Goal: Use online tool/utility: Utilize a website feature to perform a specific function

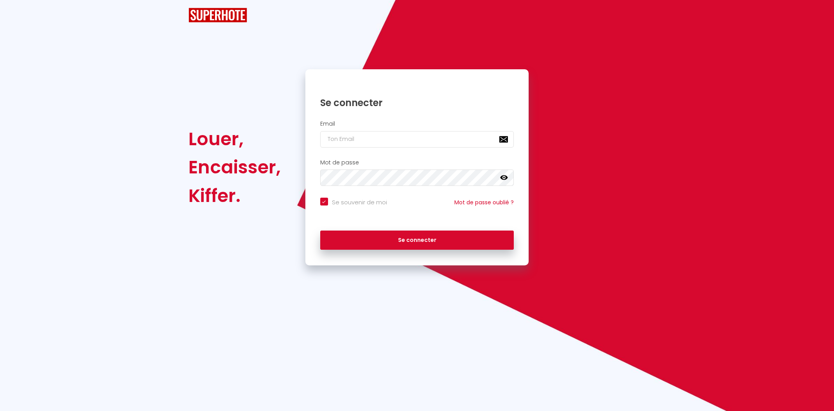
checkbox input "true"
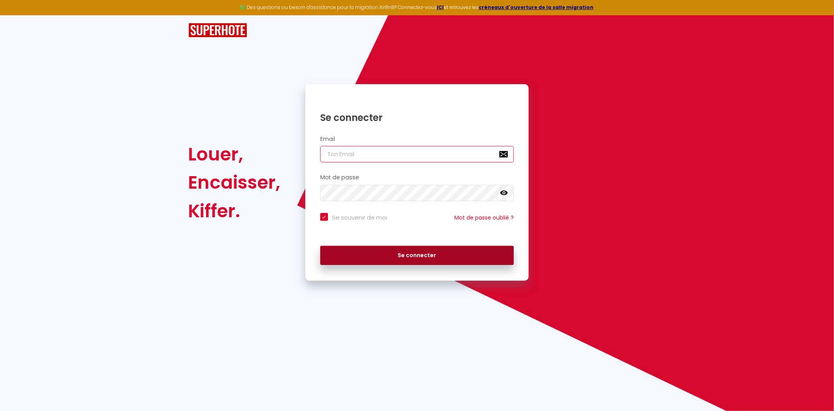
type input "[EMAIL_ADDRESS][DOMAIN_NAME]"
click at [424, 257] on button "Se connecter" at bounding box center [417, 256] width 194 height 20
checkbox input "true"
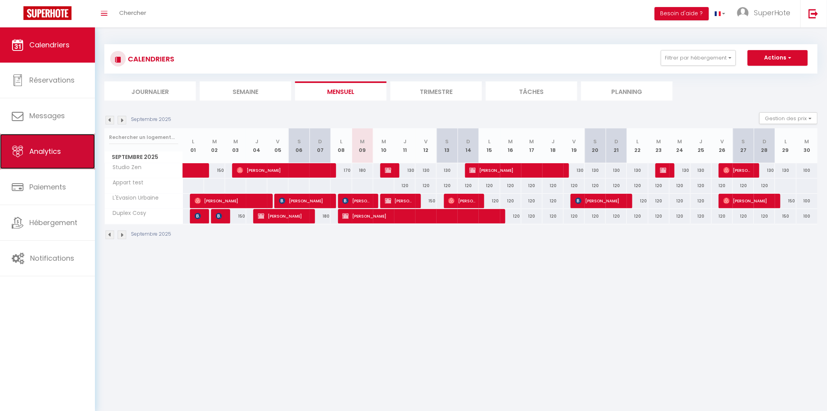
click at [49, 144] on link "Analytics" at bounding box center [47, 151] width 95 height 35
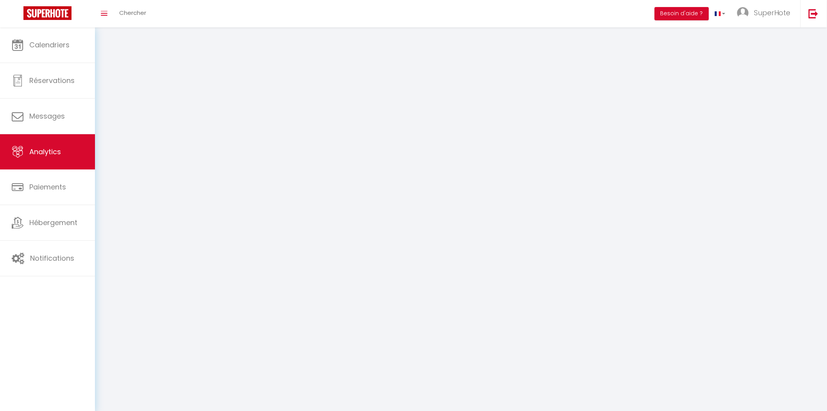
select select "2025"
select select "9"
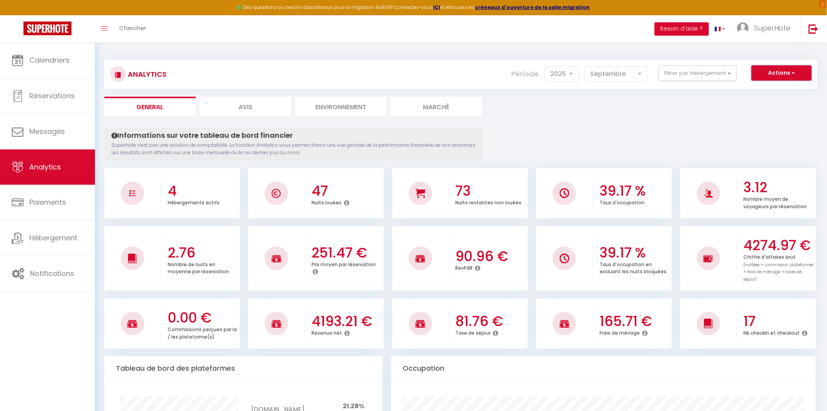
click at [795, 69] on span "button" at bounding box center [793, 73] width 5 height 8
click at [779, 99] on link "Génération SuperAnalyzer" at bounding box center [762, 100] width 99 height 10
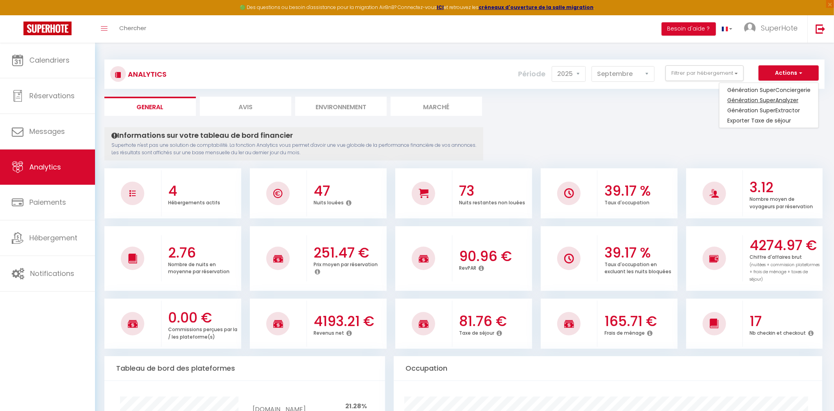
type input "[EMAIL_ADDRESS][DOMAIN_NAME]"
select select
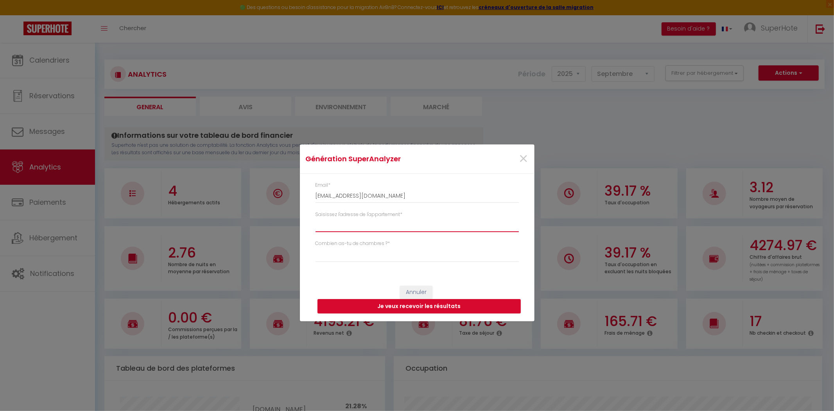
click at [375, 222] on input "Saisissez l'adresse de l'appartement *" at bounding box center [417, 225] width 203 height 14
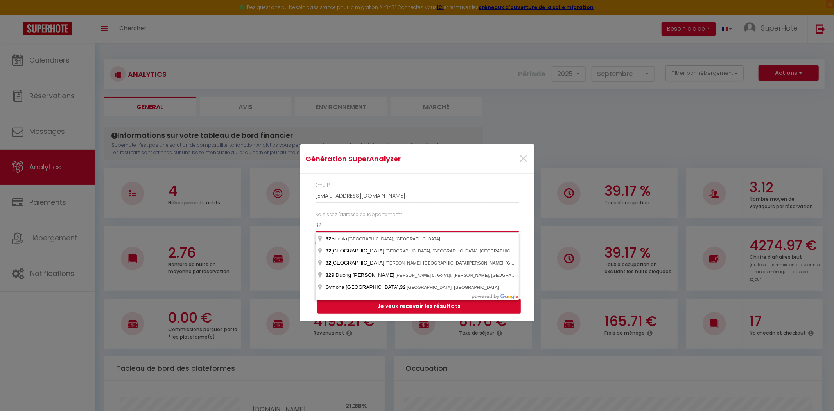
type input "3"
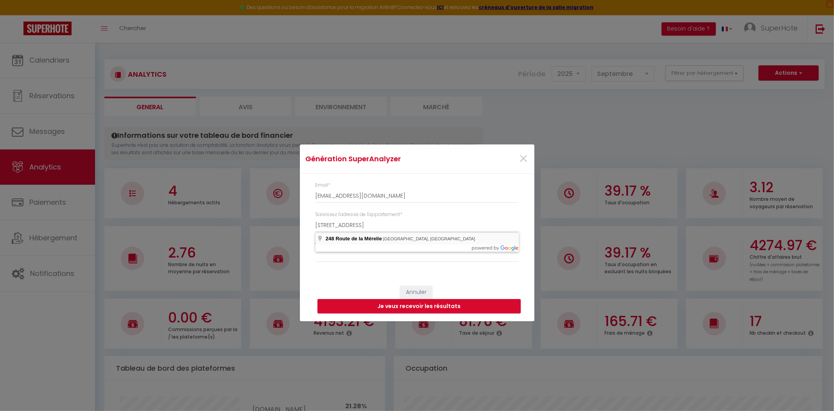
type input "[STREET_ADDRESS]"
click at [374, 253] on select "Studio 1 chambre 2 chambres 3 chambres 4 chambres +" at bounding box center [417, 254] width 203 height 15
select select "t2"
click at [316, 247] on select "Studio 1 chambre 2 chambres 3 chambres 4 chambres +" at bounding box center [417, 254] width 203 height 15
click at [443, 307] on button "Je veux recevoir les résultats" at bounding box center [419, 306] width 203 height 15
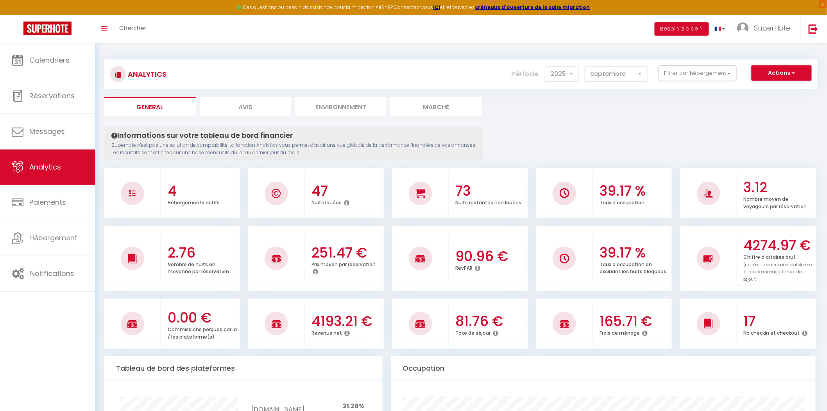
click at [774, 68] on button "Actions" at bounding box center [782, 73] width 60 height 16
click at [769, 111] on link "Génération SuperExtractor" at bounding box center [762, 110] width 99 height 10
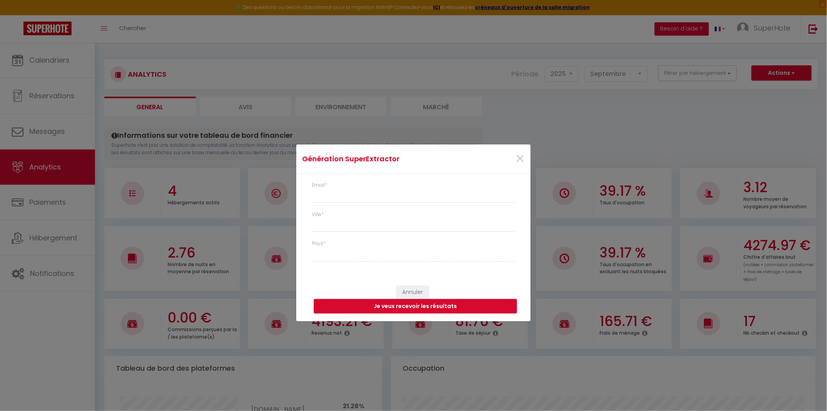
type input "[EMAIL_ADDRESS][DOMAIN_NAME]"
select select
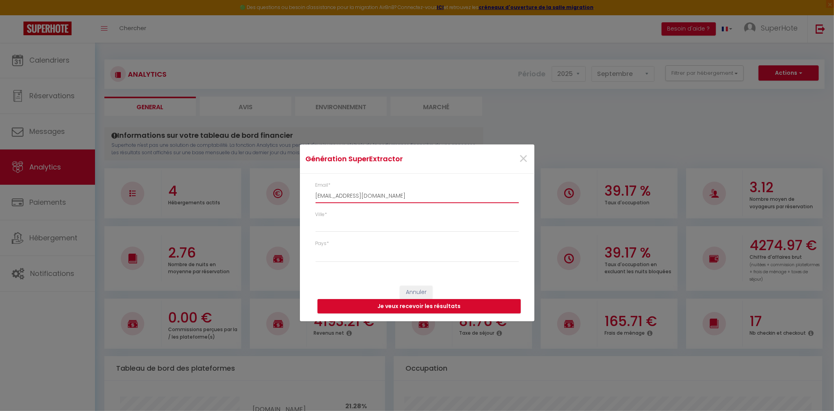
click at [384, 197] on input "[EMAIL_ADDRESS][DOMAIN_NAME]" at bounding box center [417, 196] width 203 height 14
click at [387, 193] on input "[EMAIL_ADDRESS][DOMAIN_NAME]" at bounding box center [417, 196] width 203 height 14
type input "l"
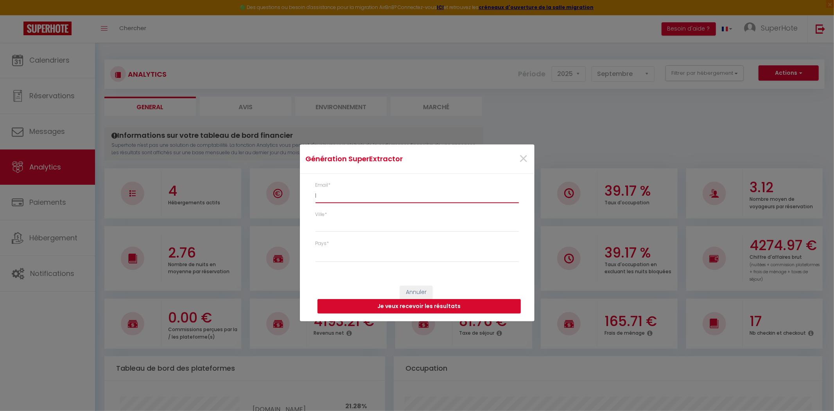
select select
type input "la"
select select
type input "lae"
select select
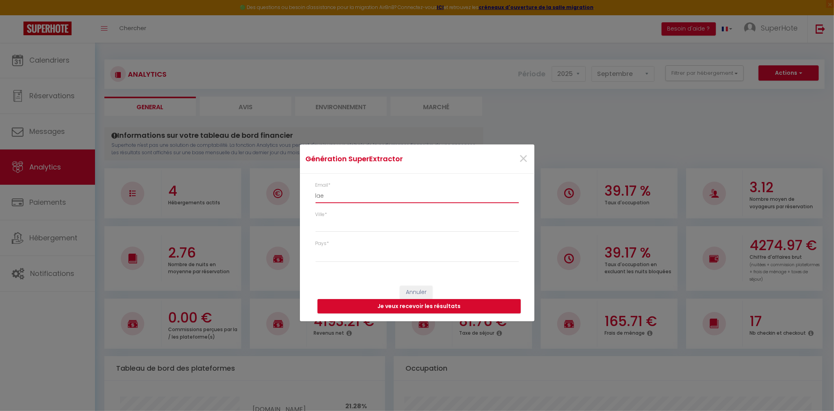
type input "laet"
select select
type input "laeti"
select select
type input "laetit"
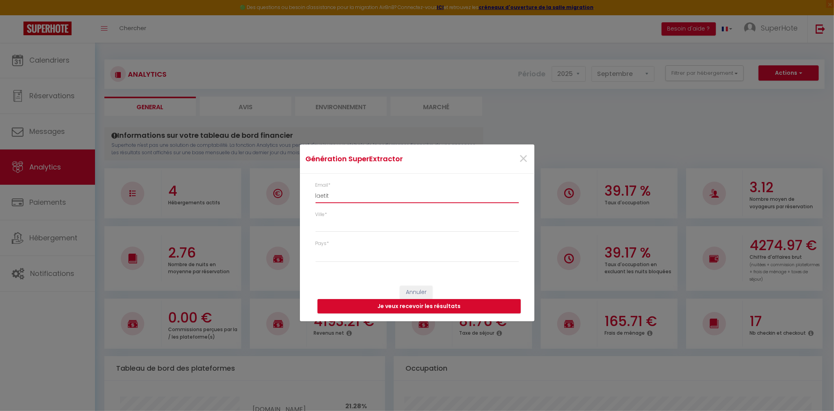
select select
type input "laetiti"
select select
type input "laetitia"
select select
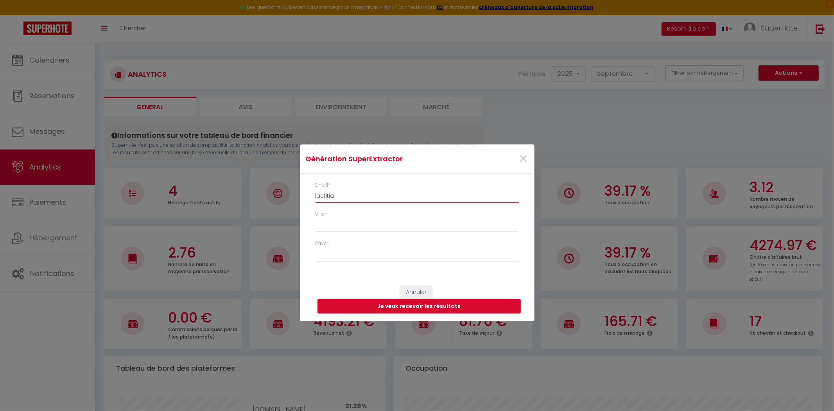
type input "laetitia@"
select select
type input "laetitia@s"
select select
type input "laetitia@su"
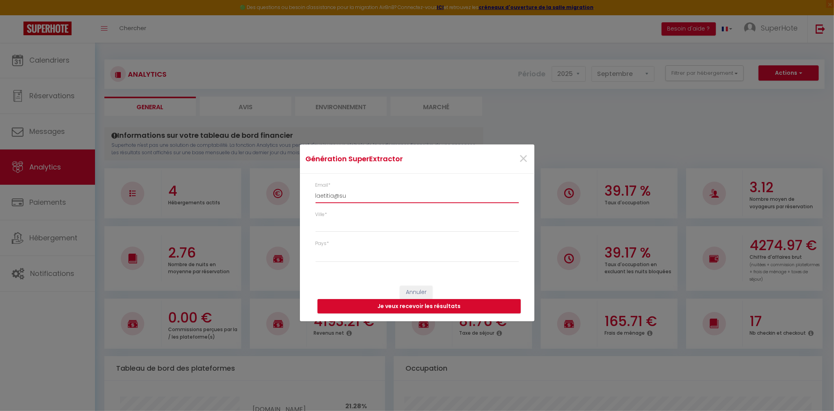
select select
type input "laetitia@sup"
select select
type input "laetitia@supe"
select select
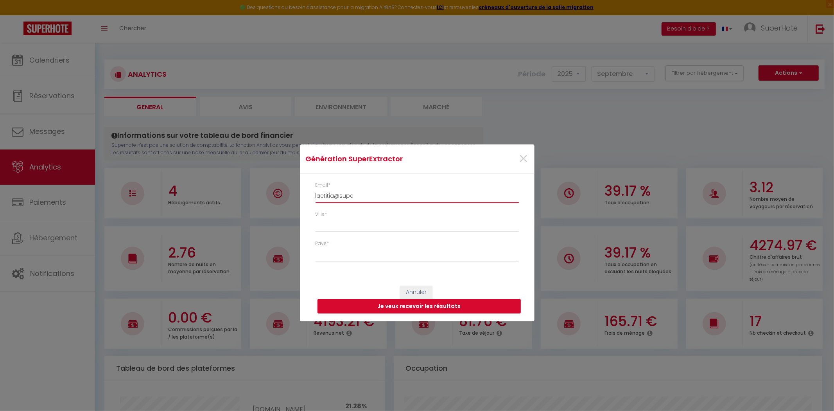
type input "laetitia@super"
select select
type input "laetitia@superh"
select select
type input "laetitia@superho"
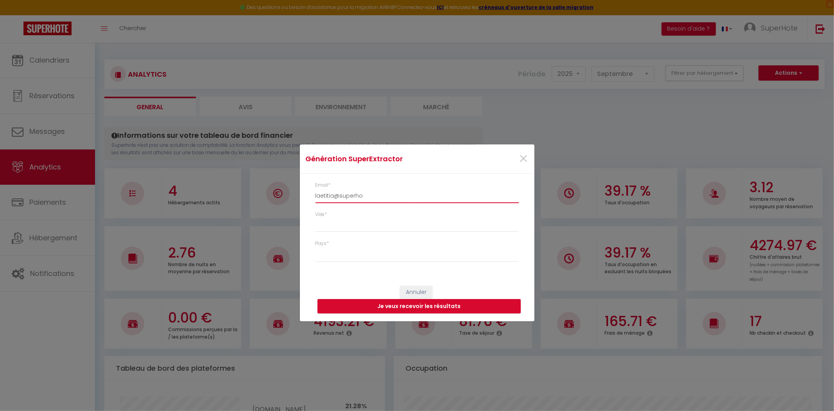
select select
type input "laetitia@superhot"
select select
type input "laetitia@superhote"
select select
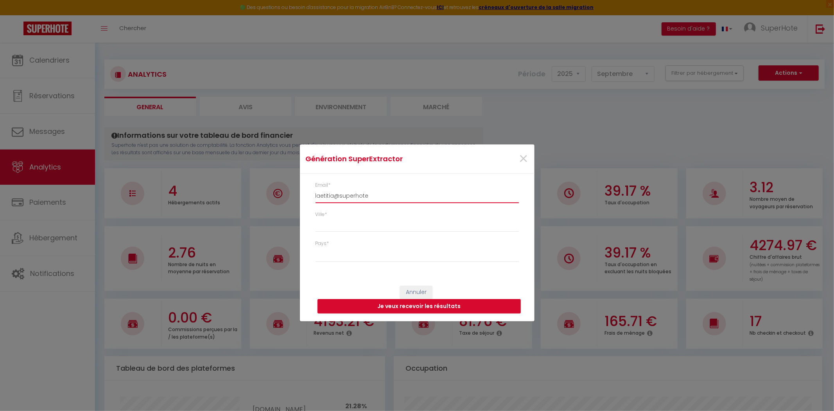
type input "laetitia@superhote."
select select
type input "laetitia@superhote.c"
select select
type input "[EMAIL_ADDRESS][DOMAIN_NAME]"
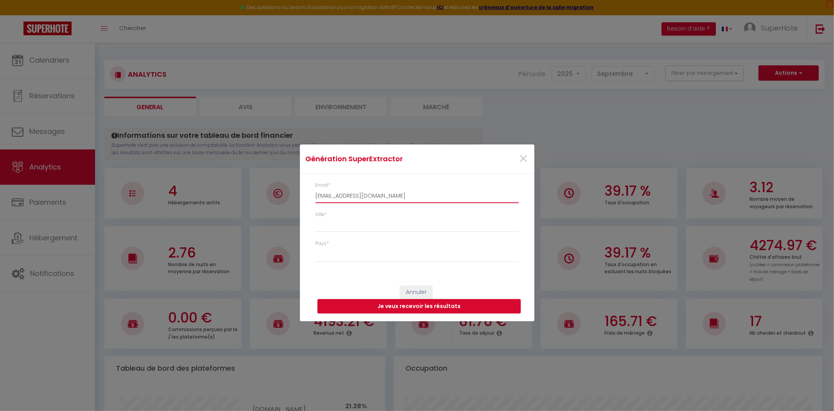
select select
type input "[EMAIL_ADDRESS][DOMAIN_NAME]"
select select
type input "[EMAIL_ADDRESS][DOMAIN_NAME]"
type input "2"
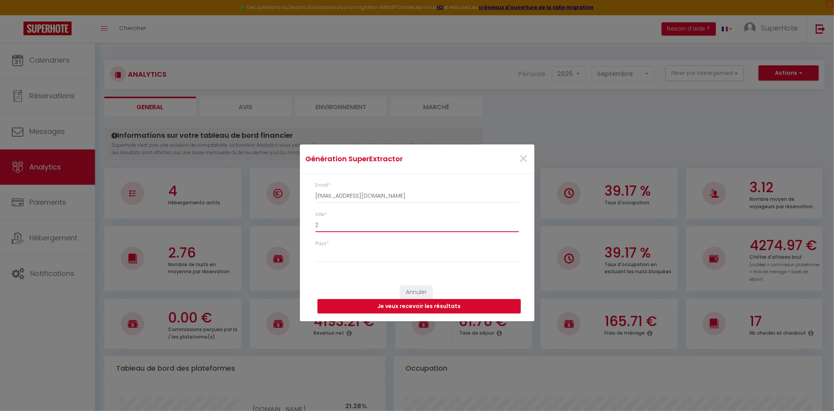
select select
type input "24"
select select
type input "248"
select select
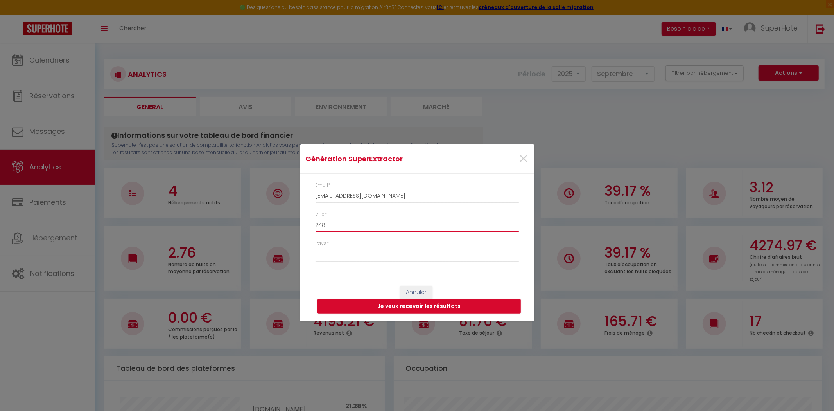
type input "248"
select select
type input "248 o"
select select
type input "248 o="
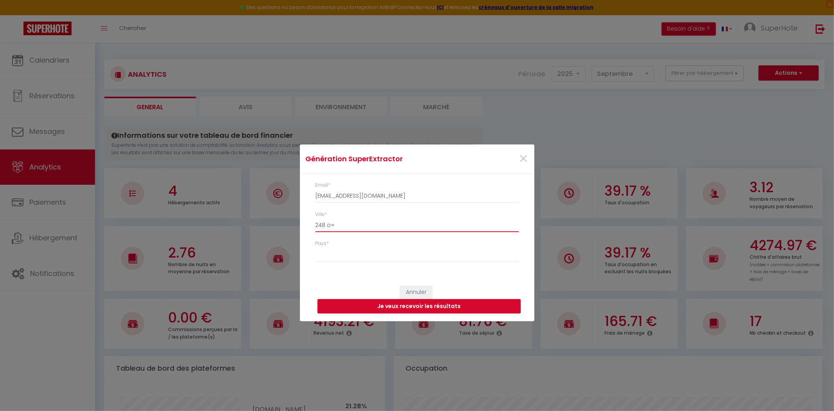
select select
type input "248 o=r"
select select
type input "248 o=ro"
select select
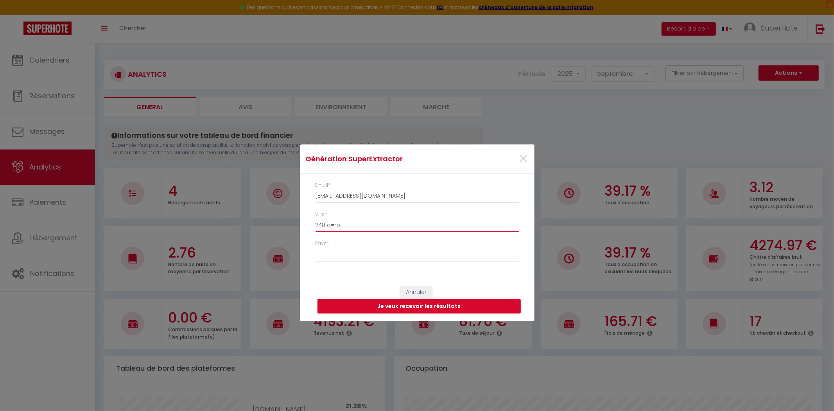
type input "248 o=rou"
select select
type input "248 o=rout"
select select
type input "248 o=route"
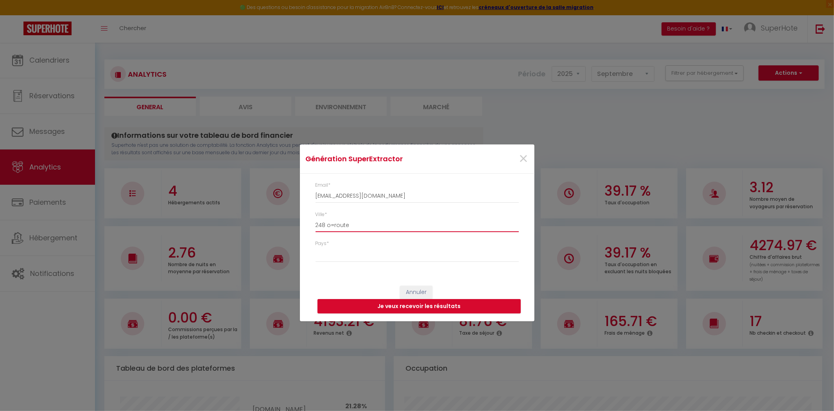
select select
type input "248 o=route"
select select
type input "248 o=route d"
select select
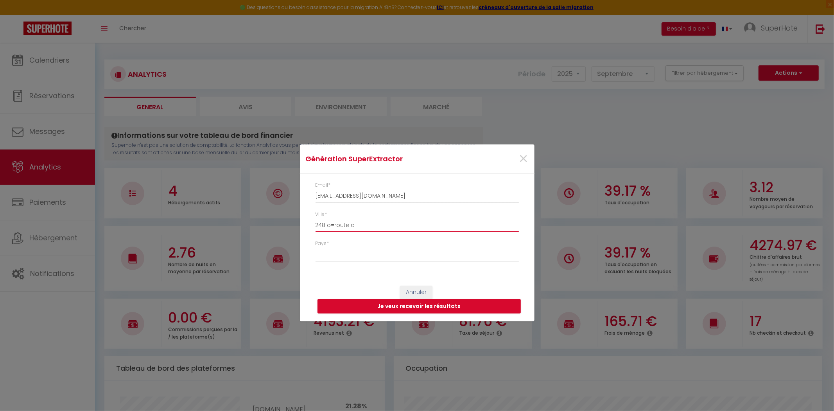
type input "248 o=route d="
select select
type input "248 o=route d=="
select select
type input "248 o=route d==="
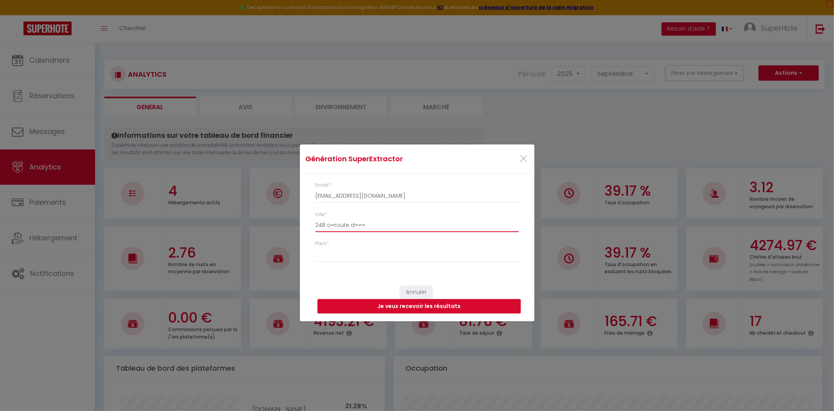
select select
type input "248 o=route d=="
select select
type input "248 o=route d="
select select
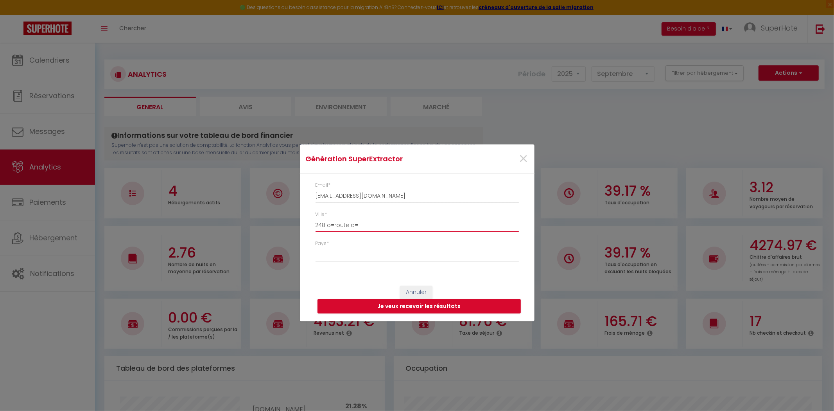
type input "248 o=route d"
select select
type input "248 o=route"
select select
type input "248 o=route"
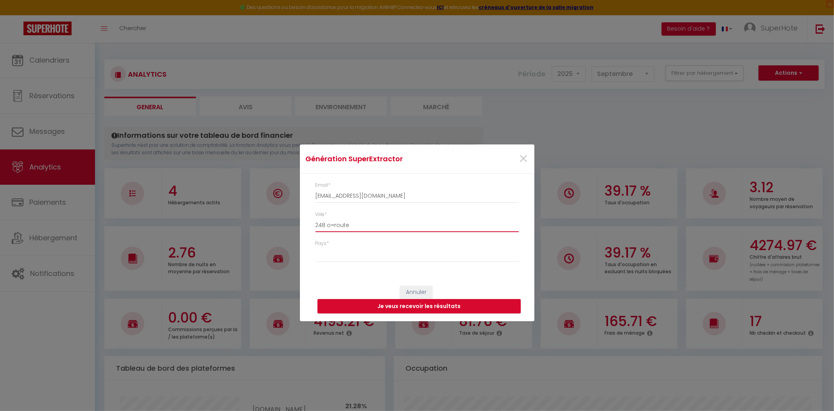
select select
type input "248 o=rout"
select select
type input "248 o=rou"
select select
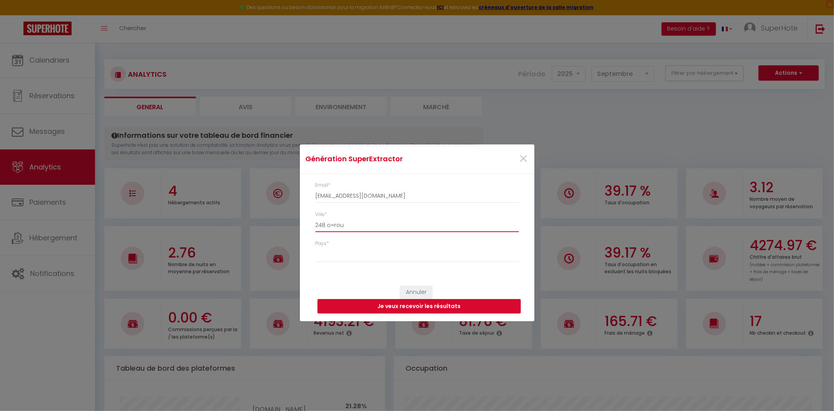
type input "248 o=ro"
select select
type input "248 o=r"
select select
type input "248 o="
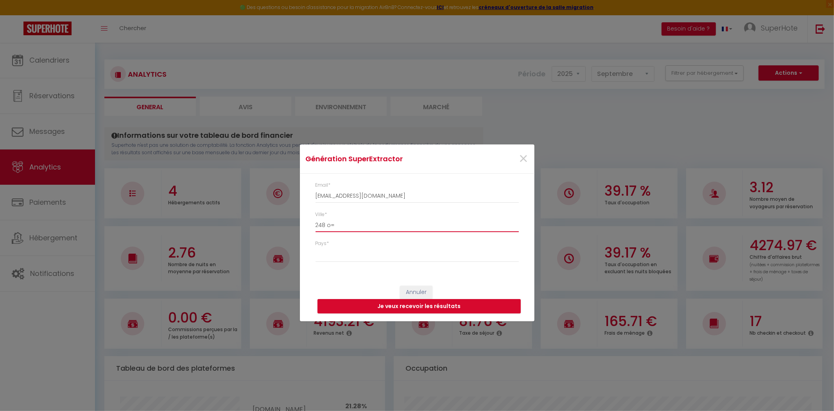
select select
type input "248 o"
select select
type input "248"
select select
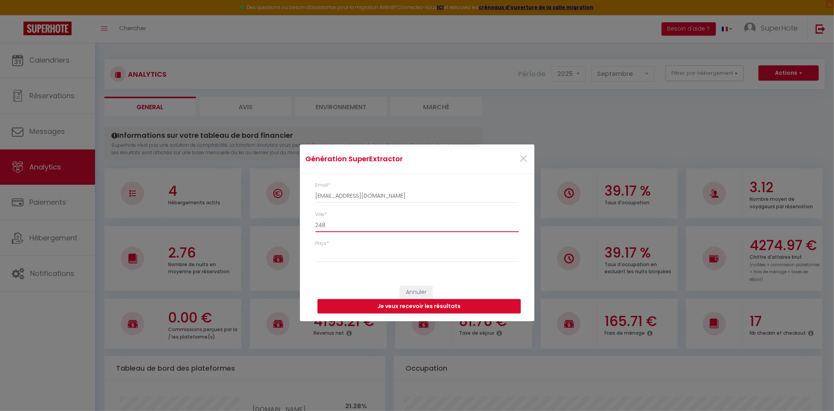
type input "248 r"
select select
type input "248 ro"
select select
type input "248 rou"
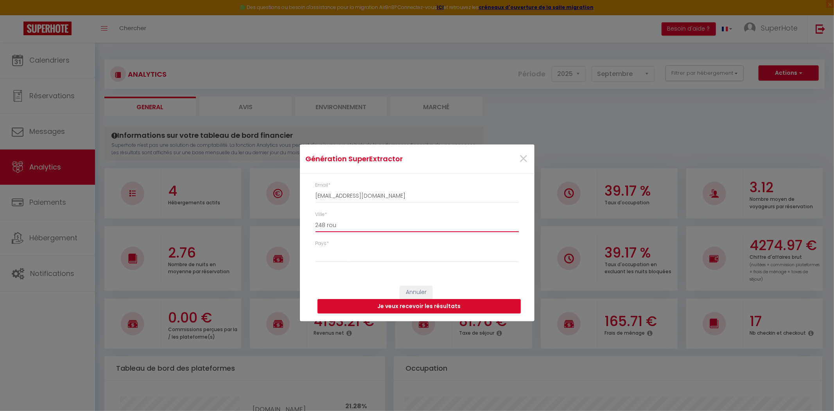
select select
type input "248 rout"
select select
type input "248 route"
select select
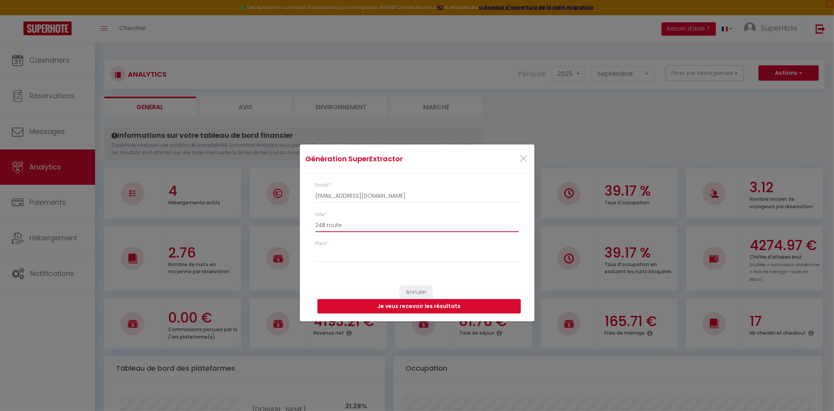
type input "248 route"
select select
type input "248 route d"
select select
type input "[STREET_ADDRESS]"
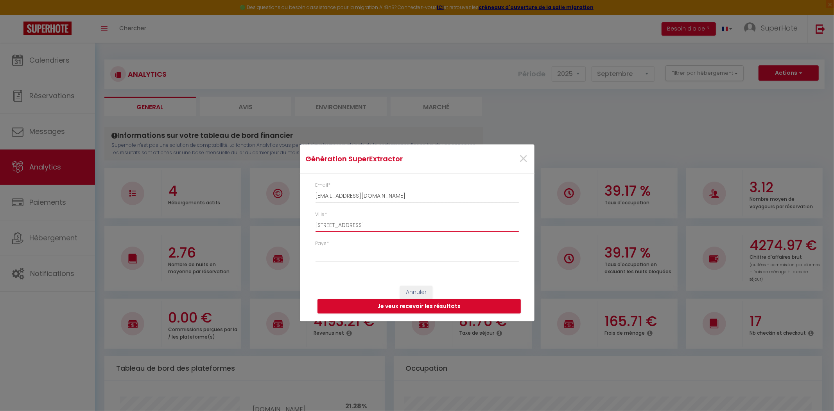
select select
type input "[STREET_ADDRESS]"
select select
type input "[STREET_ADDRESS]"
select select
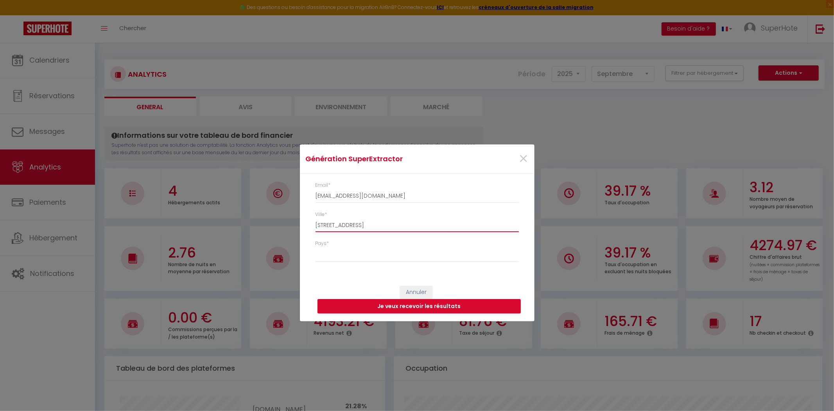
type input "[STREET_ADDRESS]"
select select
type input "[STREET_ADDRESS]"
select select
type input "[STREET_ADDRESS]"
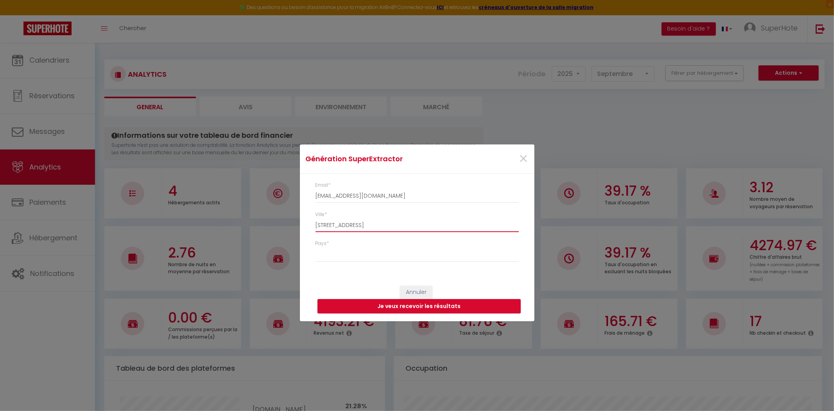
select select
type input "[STREET_ADDRESS]"
select select
type input "[STREET_ADDRESS]"
select select
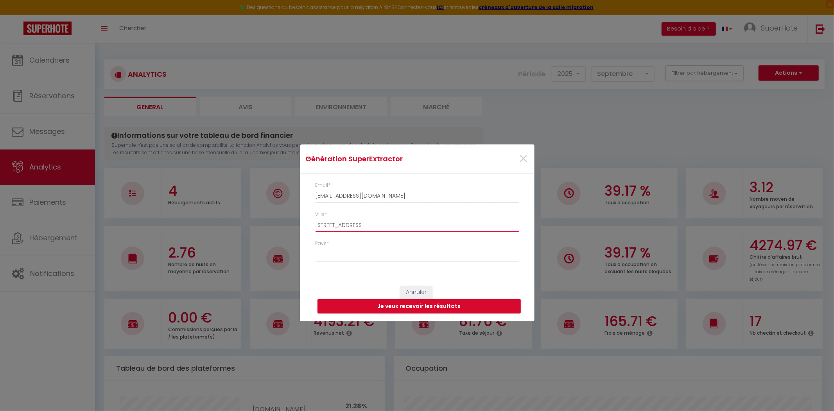
type input "[STREET_ADDRESS]"
select select
type input "[STREET_ADDRESS]"
select select
type input "[STREET_ADDRESS]"
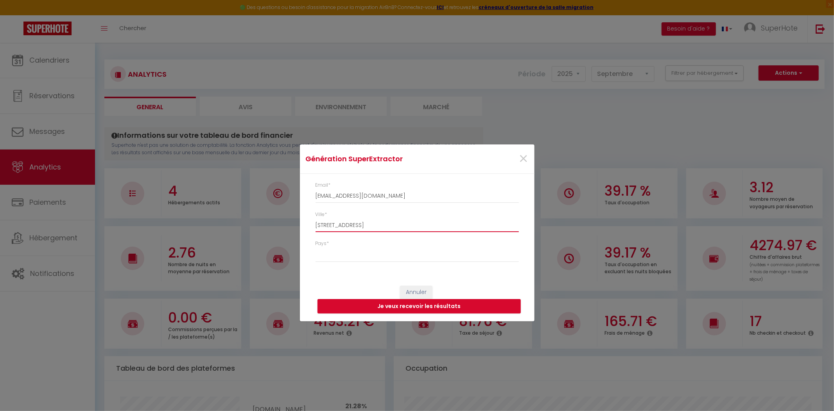
select select
type input "[STREET_ADDRESS]"
select select
type input "[STREET_ADDRESS]"
select select
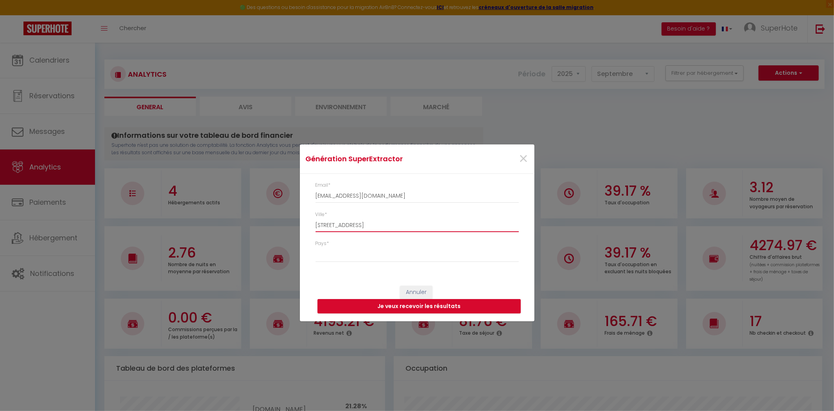
type input "[STREET_ADDRESS]"
select select
type input "[STREET_ADDRESS]"
select select
type input "[STREET_ADDRESS]"
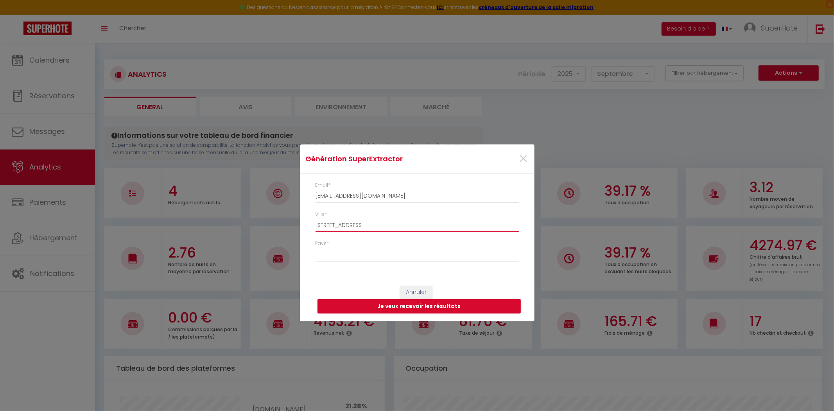
select select
type input "[STREET_ADDRESS]"
select select
type input "[STREET_ADDRESS]"
select select
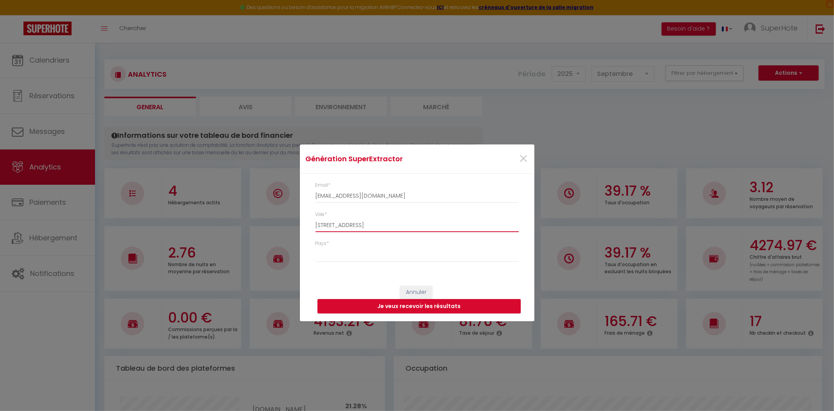
type input "[STREET_ADDRESS]"
select select
type input "[STREET_ADDRESS]"
select select
type input "[STREET_ADDRESS]"
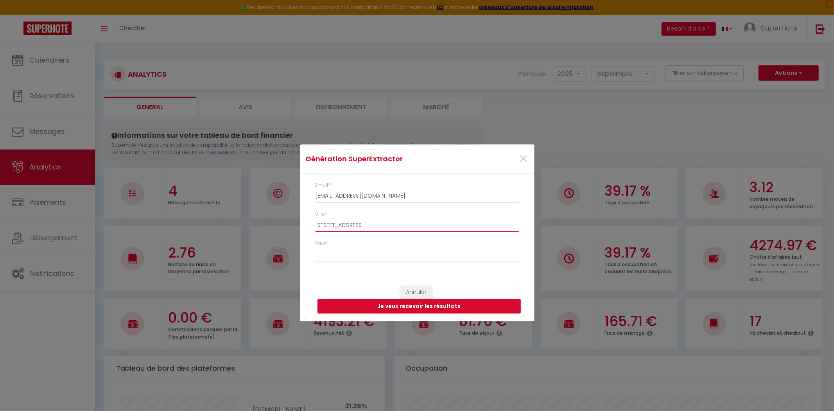
select select
type input "[STREET_ADDRESS]"
select select
type input "[STREET_ADDRESS][PERSON_NAME]"
select select
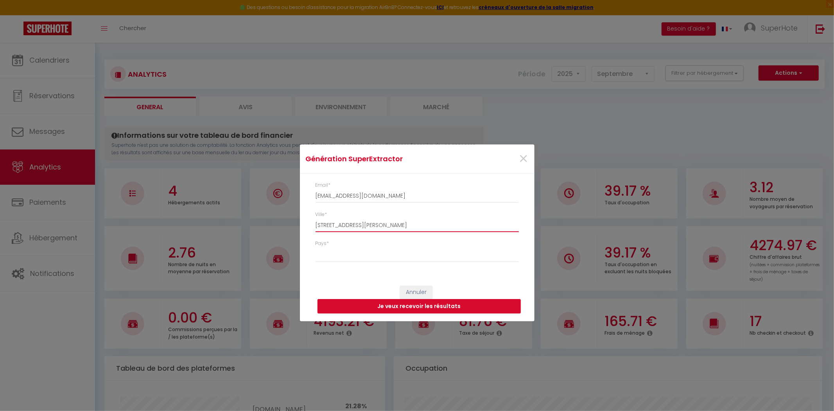
type input "[STREET_ADDRESS]"
select select
type input "[STREET_ADDRESS]"
select select
type input "[STREET_ADDRESS]"
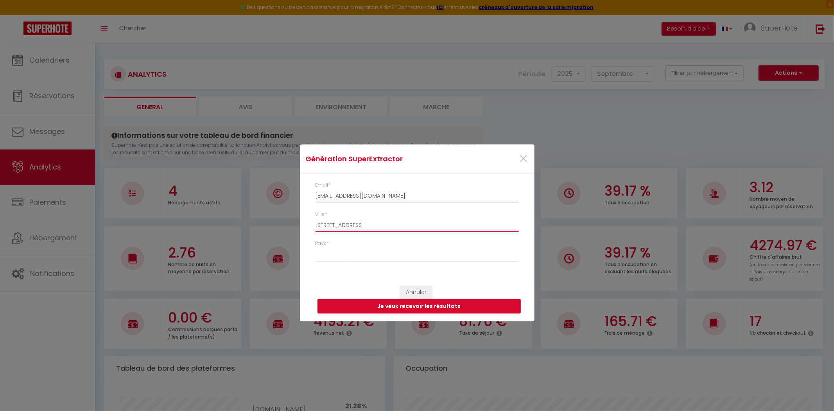
select select
type input "[STREET_ADDRESS]"
select select
type input "[STREET_ADDRESS]"
select select
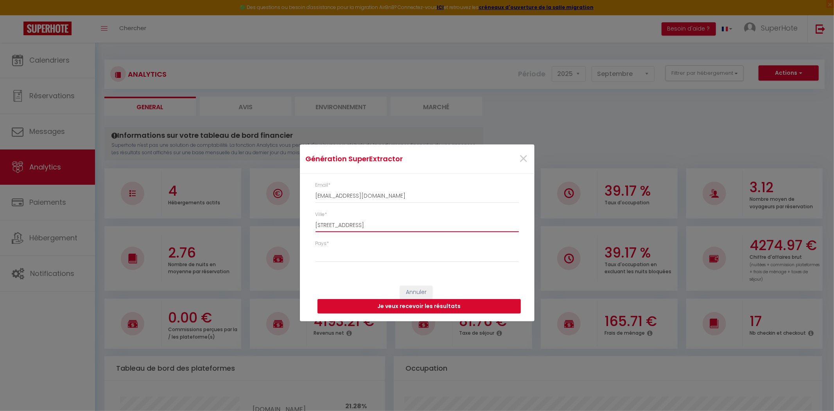
type input "[STREET_ADDRESS]"
select select
type input "[STREET_ADDRESS]"
select select
type input "[STREET_ADDRESS][PERSON_NAME]"
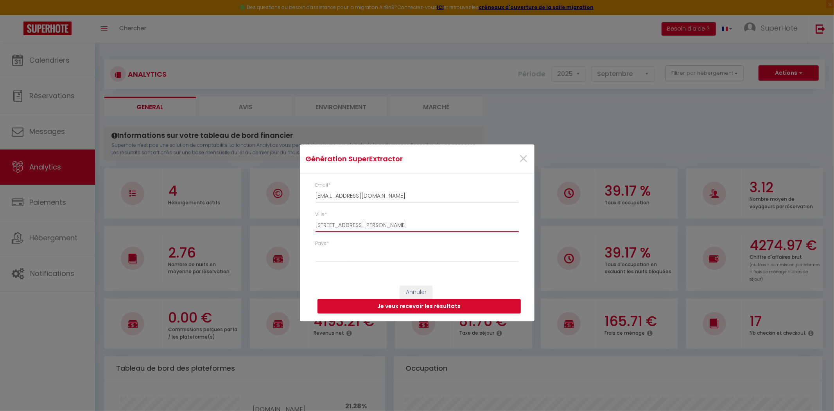
select select
type input "[STREET_ADDRESS]"
select select
type input "[STREET_ADDRESS]"
select select
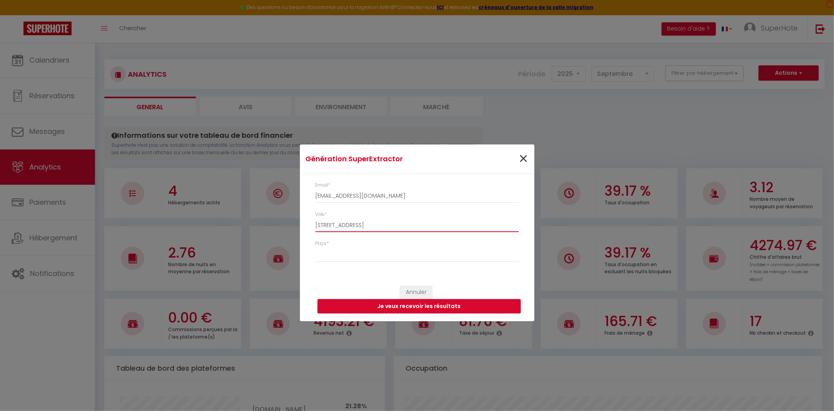
type input "[STREET_ADDRESS]"
click at [525, 158] on span "×" at bounding box center [524, 158] width 10 height 23
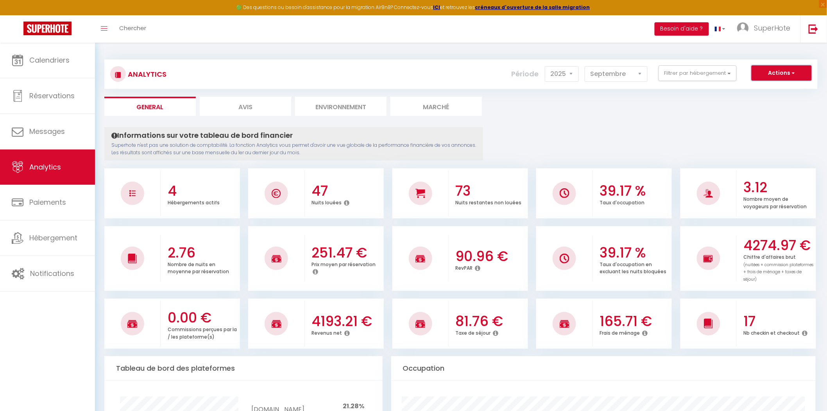
click at [788, 71] on button "Actions" at bounding box center [782, 73] width 60 height 16
click at [771, 100] on link "Génération SuperAnalyzer" at bounding box center [762, 100] width 99 height 10
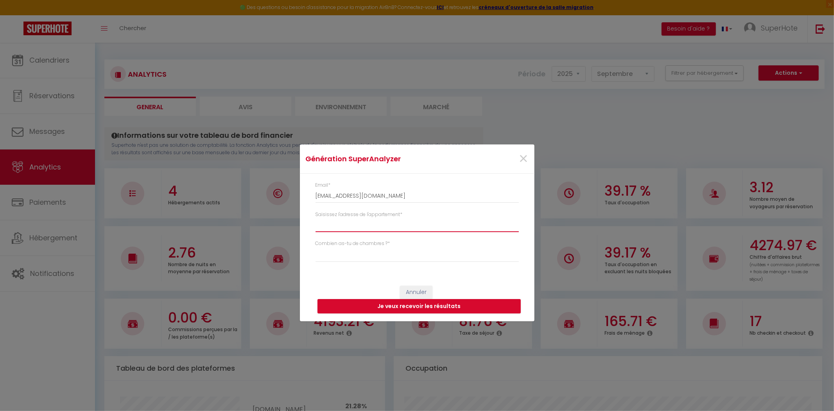
click at [361, 226] on input "Saisissez l'adresse de l'appartement *" at bounding box center [417, 225] width 203 height 14
type input "[STREET_ADDRESS]"
click at [396, 193] on input "[EMAIL_ADDRESS][DOMAIN_NAME]" at bounding box center [417, 196] width 203 height 14
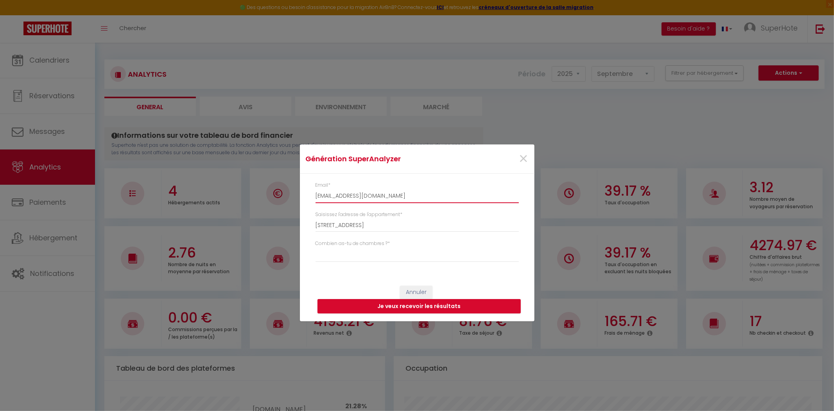
click at [396, 193] on input "[EMAIL_ADDRESS][DOMAIN_NAME]" at bounding box center [417, 196] width 203 height 14
type input "l"
select select
type input "la"
select select
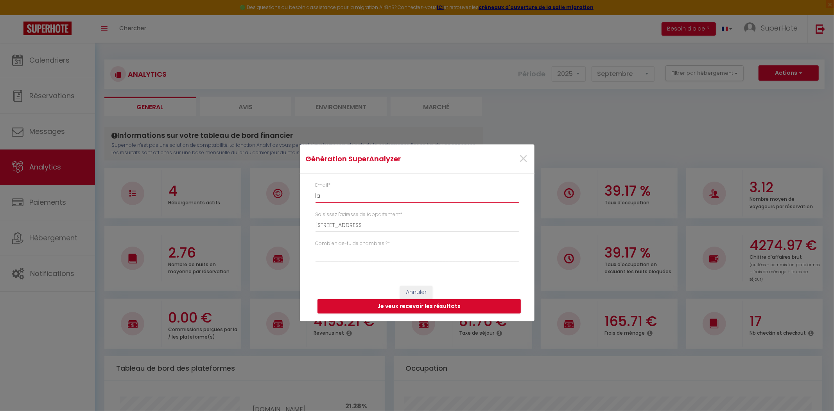
type input "lae"
click at [404, 260] on select "Studio 1 chambre 2 chambres 3 chambres 4 chambres +" at bounding box center [417, 254] width 203 height 15
click at [316, 247] on select "Studio 1 chambre 2 chambres 3 chambres 4 chambres +" at bounding box center [417, 254] width 203 height 15
click at [452, 305] on button "Je veux recevoir les résultats" at bounding box center [419, 306] width 203 height 15
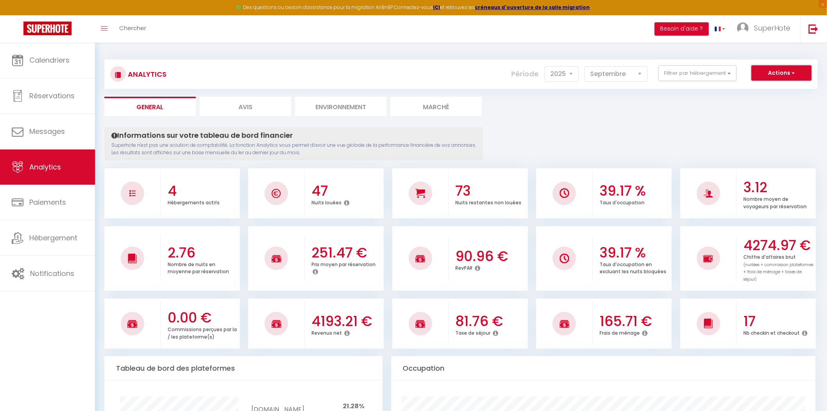
click at [783, 74] on button "Actions" at bounding box center [782, 73] width 60 height 16
click at [771, 111] on link "Génération SuperExtractor" at bounding box center [762, 110] width 99 height 10
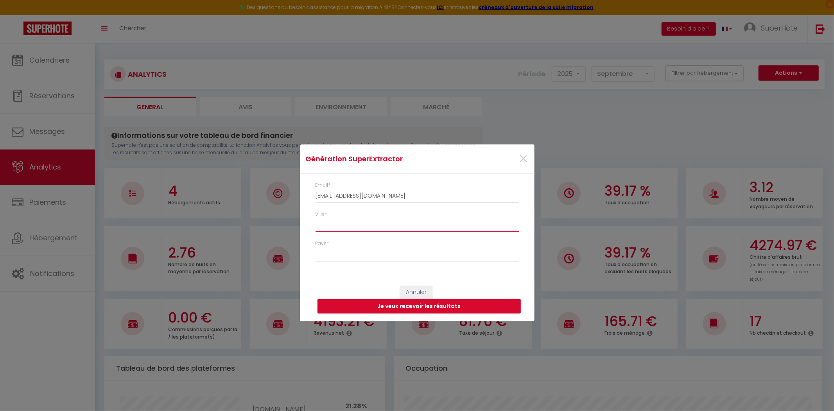
click at [364, 224] on input "Ville *" at bounding box center [417, 225] width 203 height 14
click at [366, 201] on input "[EMAIL_ADDRESS][DOMAIN_NAME]" at bounding box center [417, 196] width 203 height 14
click at [376, 191] on input "[EMAIL_ADDRESS][DOMAIN_NAME]" at bounding box center [417, 196] width 203 height 14
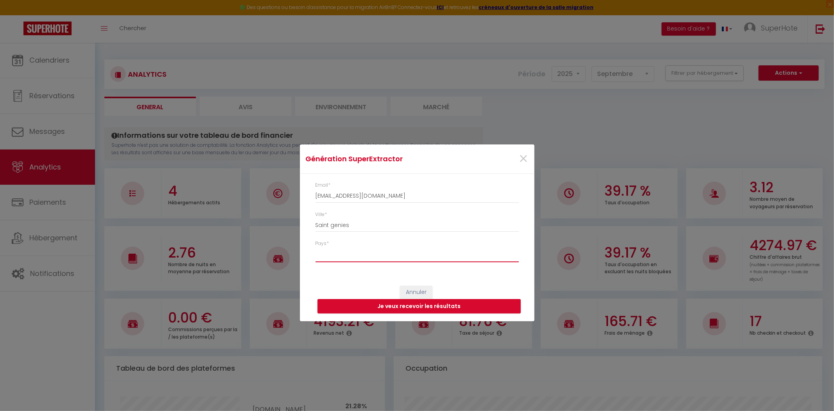
click at [379, 253] on select "[GEOGRAPHIC_DATA] [GEOGRAPHIC_DATA] [GEOGRAPHIC_DATA] [GEOGRAPHIC_DATA] [GEOGRA…" at bounding box center [417, 254] width 203 height 15
click at [316, 247] on select "[GEOGRAPHIC_DATA] [GEOGRAPHIC_DATA] [GEOGRAPHIC_DATA] [GEOGRAPHIC_DATA] [GEOGRA…" at bounding box center [417, 254] width 203 height 15
click at [349, 228] on input "Saint genies" at bounding box center [417, 225] width 203 height 14
click at [377, 224] on input "Saint genies" at bounding box center [417, 225] width 203 height 14
drag, startPoint x: 376, startPoint y: 229, endPoint x: 305, endPoint y: 228, distance: 70.8
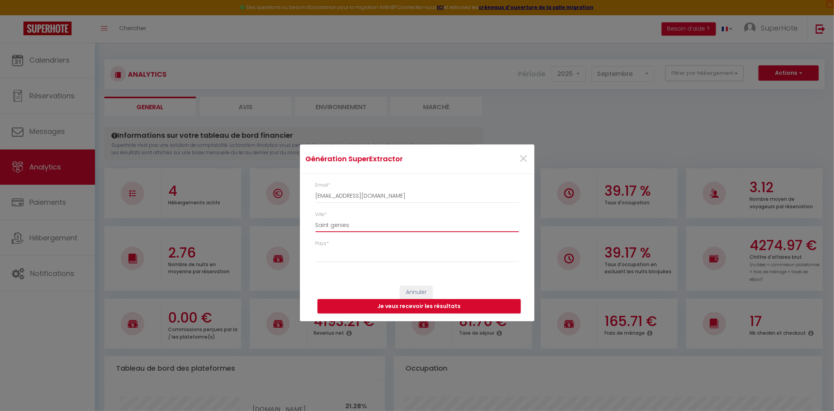
click at [305, 228] on div "Email * [EMAIL_ADDRESS][DOMAIN_NAME] Ville * Saint genies Pays * [GEOGRAPHIC_DA…" at bounding box center [417, 226] width 235 height 104
click at [450, 306] on button "Je veux recevoir les résultats" at bounding box center [419, 306] width 203 height 15
